Goal: Task Accomplishment & Management: Complete application form

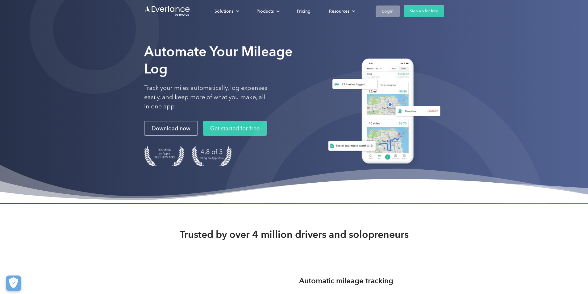
click at [393, 9] on div "Login" at bounding box center [387, 11] width 11 height 8
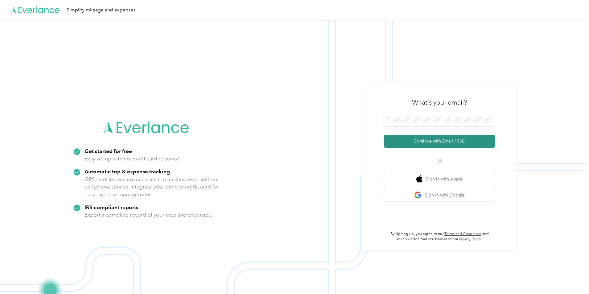
click at [422, 140] on button "Continue with Email / SSO" at bounding box center [439, 141] width 111 height 13
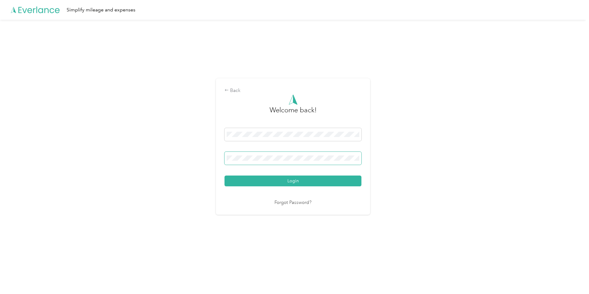
click at [315, 154] on span at bounding box center [293, 158] width 137 height 13
click at [225, 176] on button "Login" at bounding box center [293, 181] width 137 height 11
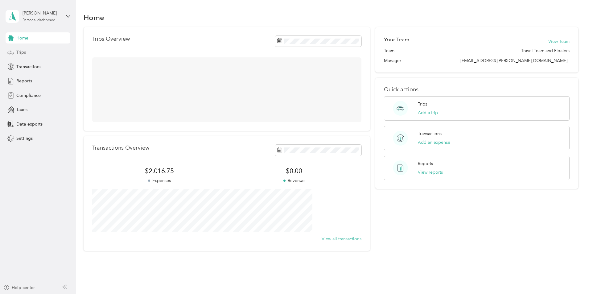
click at [20, 53] on span "Trips" at bounding box center [21, 52] width 10 height 6
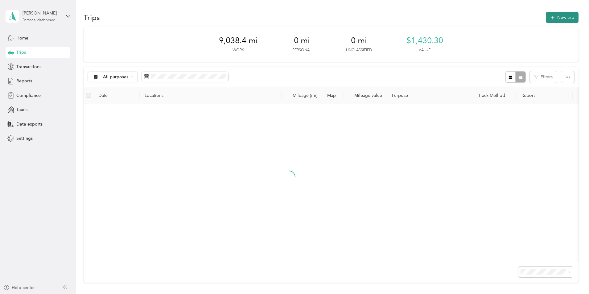
click at [546, 17] on button "New trip" at bounding box center [562, 17] width 33 height 11
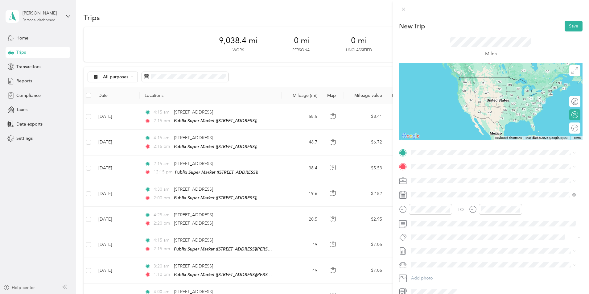
click at [443, 177] on span "6361 Southwest 3rd Street Margate, Florida 33068, United States" at bounding box center [454, 174] width 62 height 6
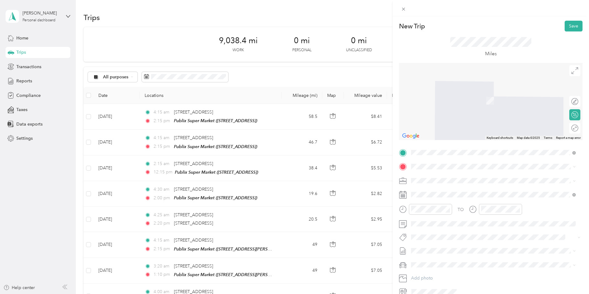
click at [462, 200] on span "1005 Gateway Blvd, 334268312, Boynton Beach, FL, USA" at bounding box center [442, 197] width 39 height 5
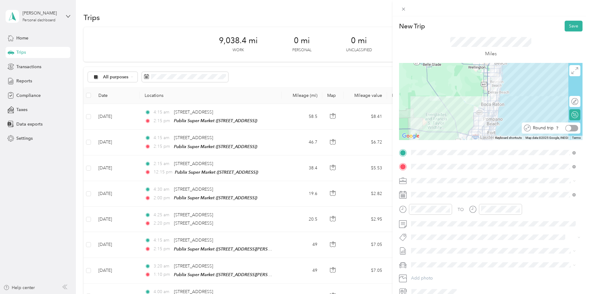
click at [572, 129] on div at bounding box center [572, 128] width 13 height 6
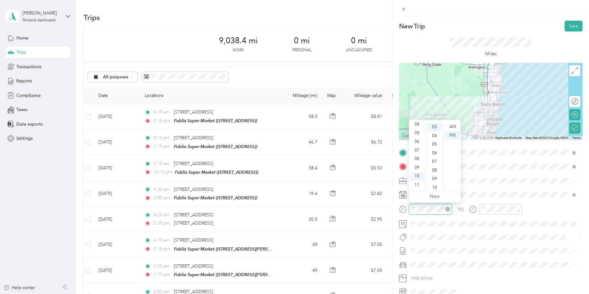
scroll to position [26, 0]
click at [416, 123] on div "04" at bounding box center [417, 124] width 15 height 9
click at [436, 168] on div "15" at bounding box center [435, 168] width 15 height 9
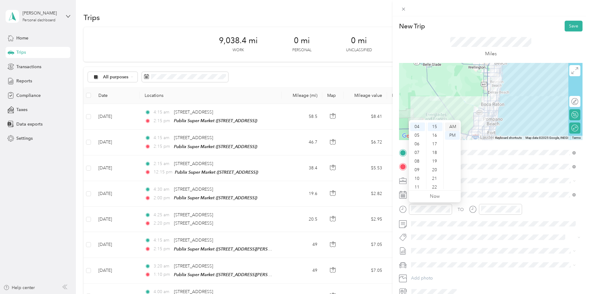
click at [452, 126] on div "AM" at bounding box center [452, 127] width 15 height 9
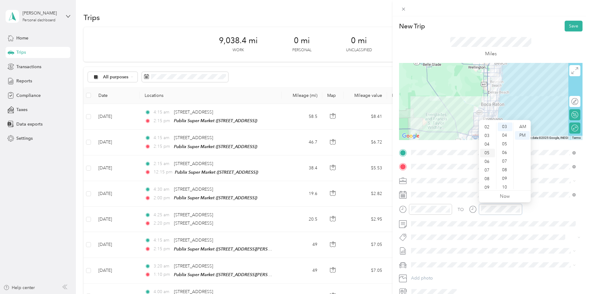
scroll to position [6, 0]
click at [487, 137] on div "02" at bounding box center [487, 138] width 15 height 9
click at [504, 167] on div "15" at bounding box center [505, 168] width 15 height 9
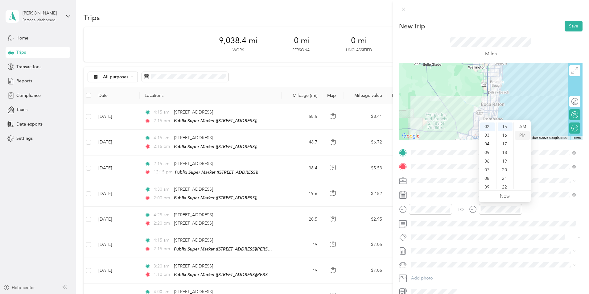
click at [521, 135] on div "PM" at bounding box center [522, 135] width 15 height 9
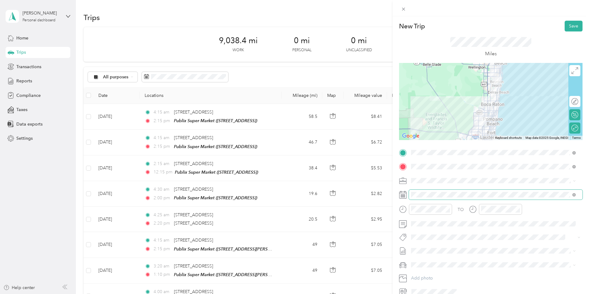
click at [446, 198] on span at bounding box center [496, 195] width 174 height 10
click at [568, 27] on button "Save" at bounding box center [574, 26] width 18 height 11
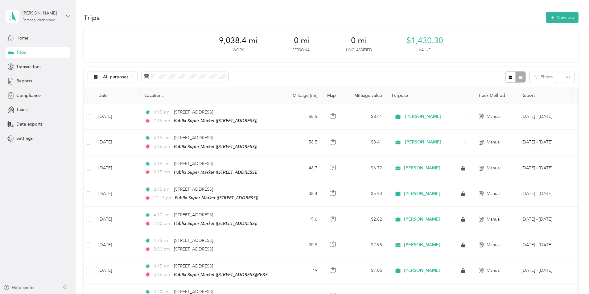
click at [67, 16] on icon at bounding box center [68, 16] width 4 height 4
click at [32, 49] on div "Log out" at bounding box center [23, 48] width 24 height 6
